Goal: Book appointment/travel/reservation

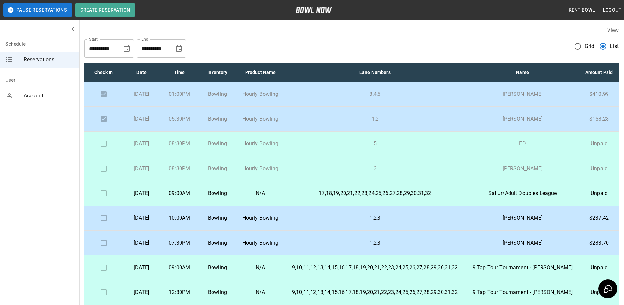
click at [105, 151] on td at bounding box center [104, 143] width 38 height 25
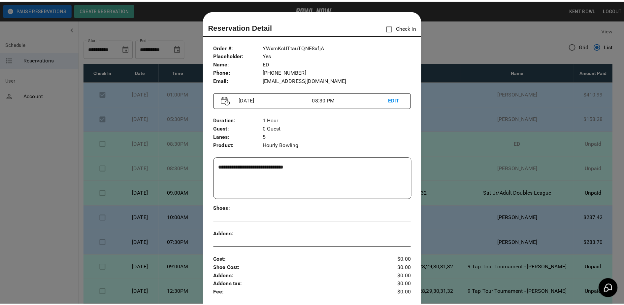
scroll to position [11, 0]
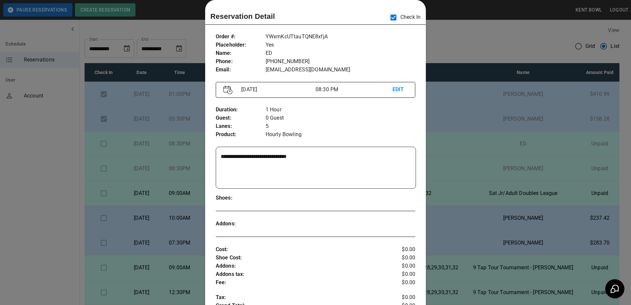
click at [65, 113] on div at bounding box center [315, 152] width 631 height 305
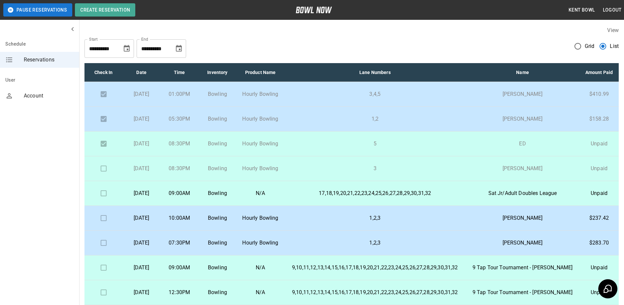
click at [102, 175] on td at bounding box center [104, 168] width 38 height 25
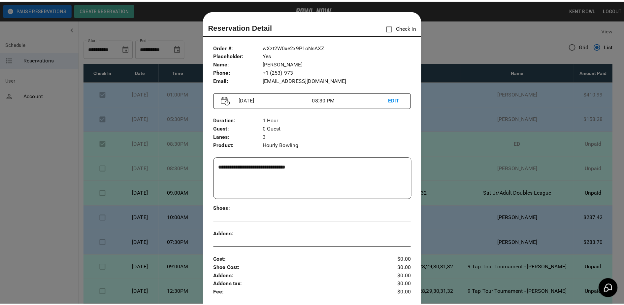
scroll to position [11, 0]
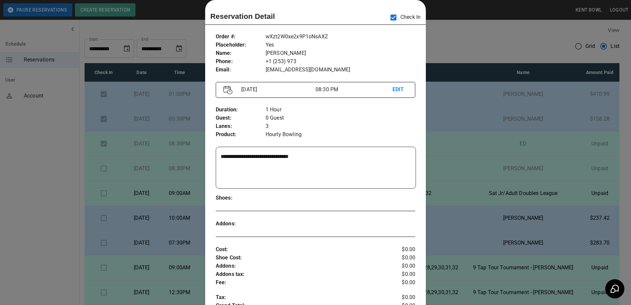
click at [64, 135] on div at bounding box center [315, 152] width 631 height 305
